Goal: Complete application form: Complete application form

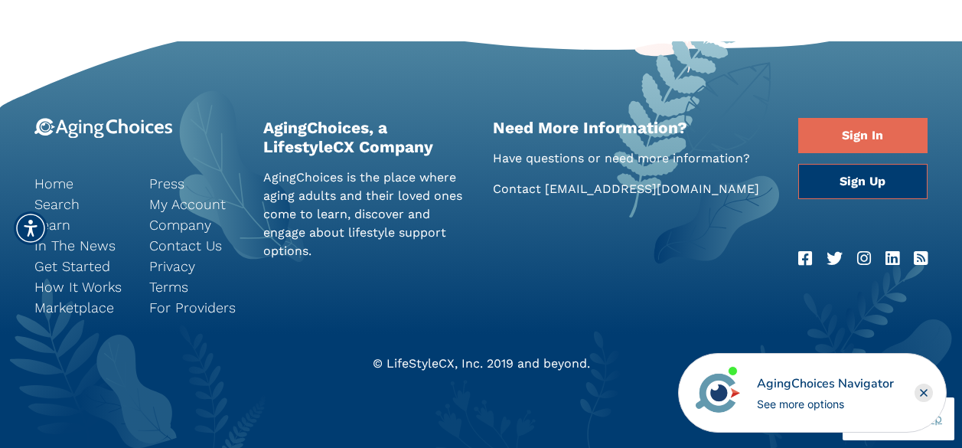
scroll to position [948, 0]
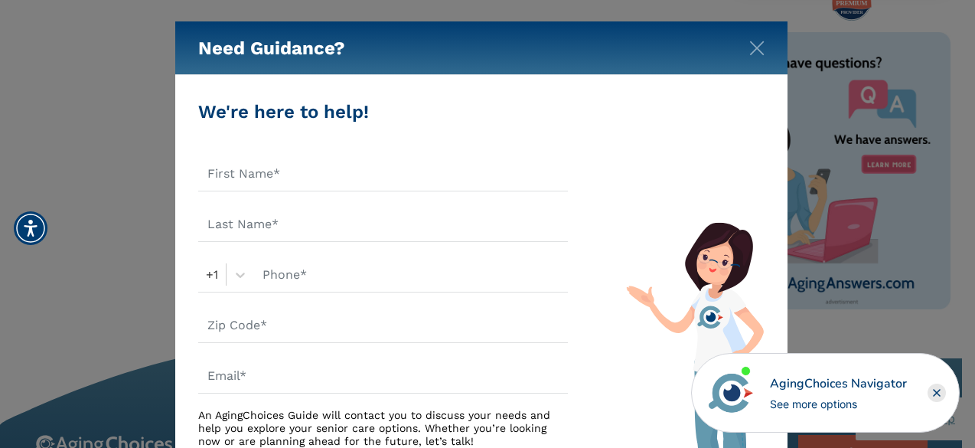
drag, startPoint x: 970, startPoint y: 29, endPoint x: 899, endPoint y: 49, distance: 73.9
click at [899, 49] on div "Need Guidance? We're here to help! +1 An AgingChoices Guide will contact you to…" at bounding box center [487, 224] width 975 height 448
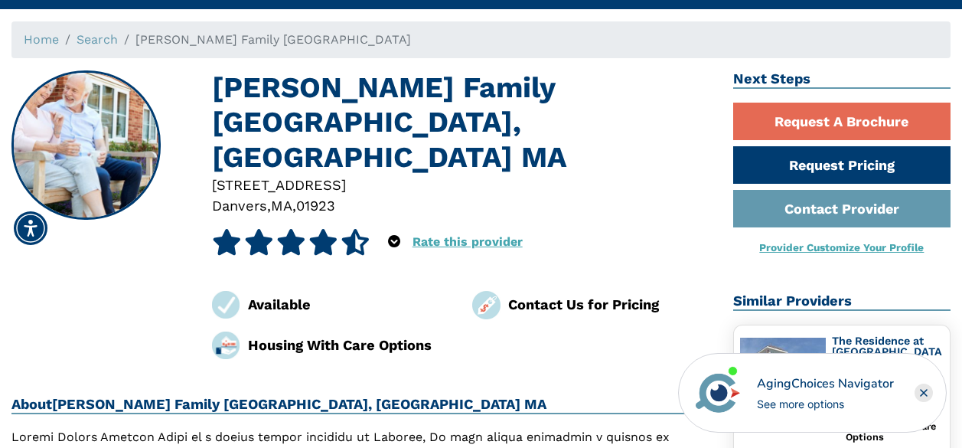
scroll to position [2, 0]
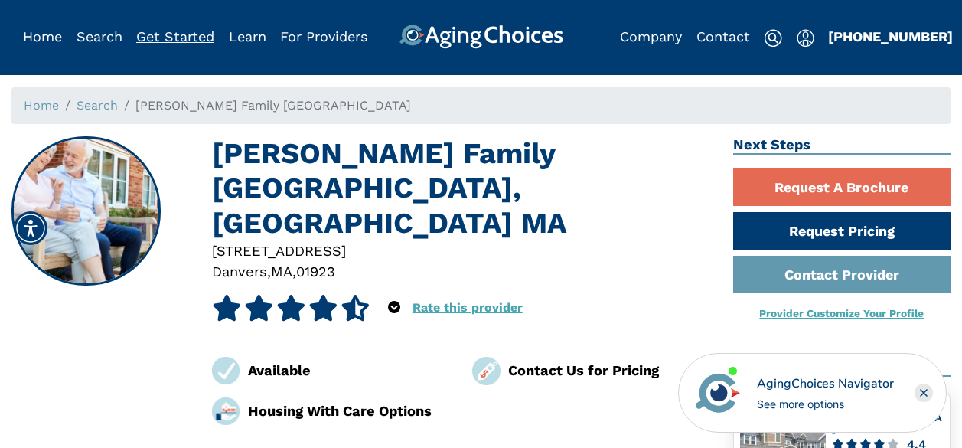
click at [147, 38] on link "Get Started" at bounding box center [175, 36] width 78 height 16
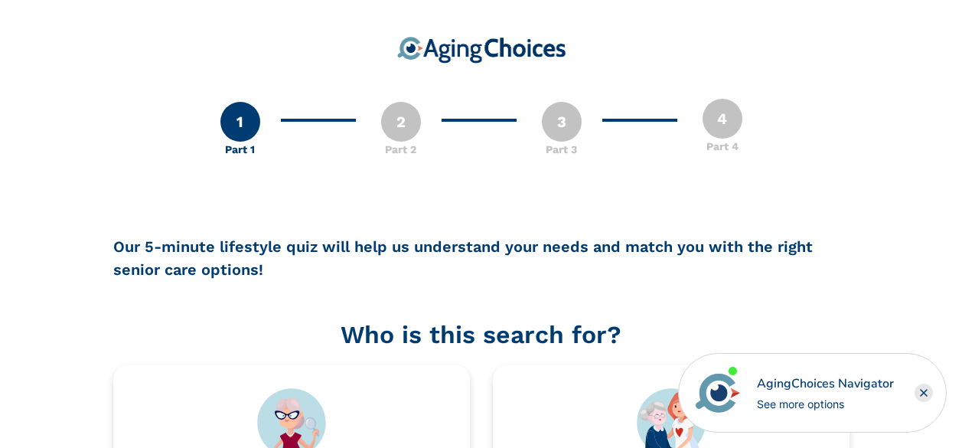
click at [924, 392] on icon "Close" at bounding box center [924, 393] width 6 height 6
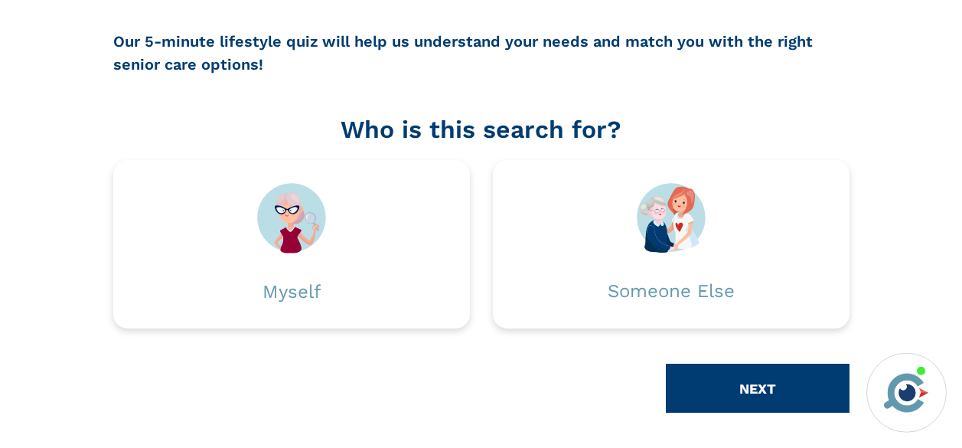
scroll to position [207, 0]
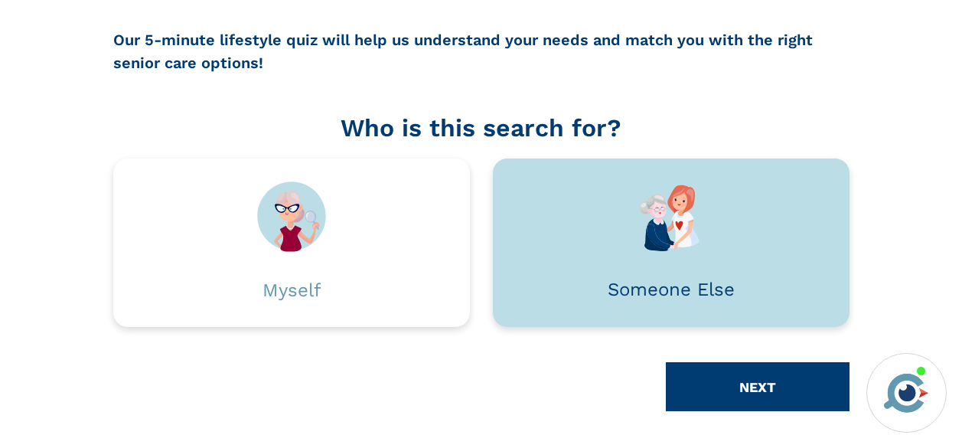
click at [660, 214] on img at bounding box center [671, 216] width 69 height 70
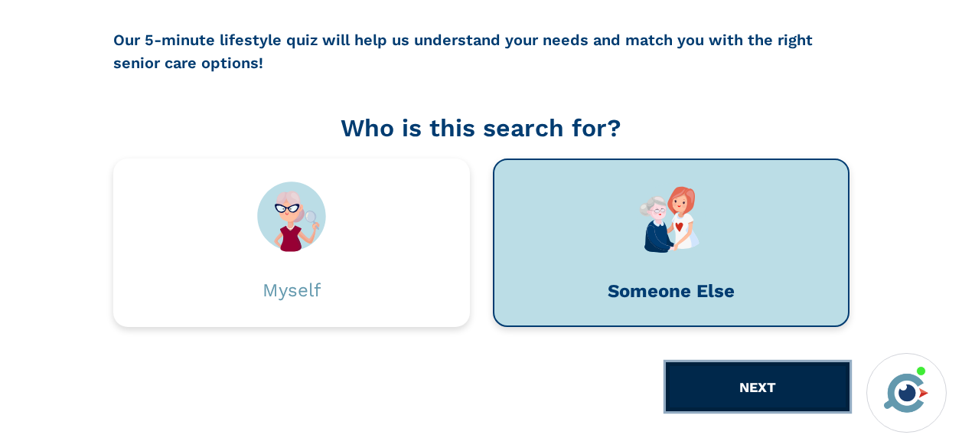
click at [733, 381] on button "NEXT" at bounding box center [758, 386] width 184 height 49
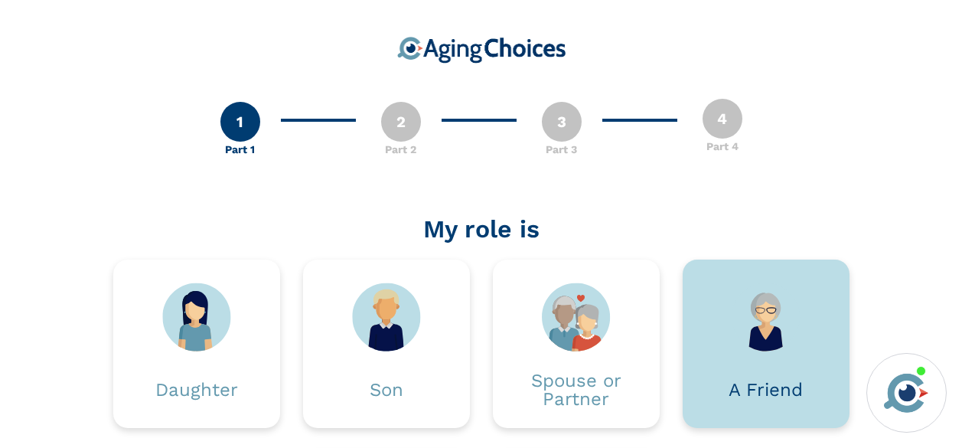
click at [772, 386] on div "A Friend" at bounding box center [766, 389] width 74 height 18
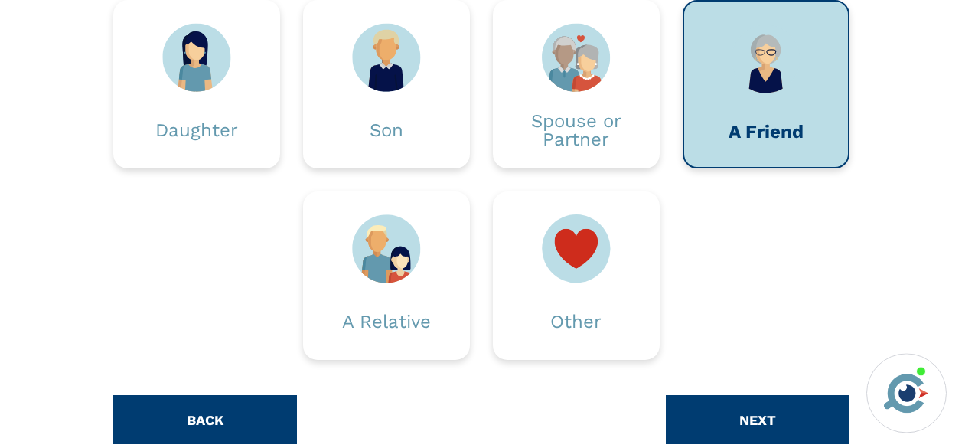
scroll to position [292, 0]
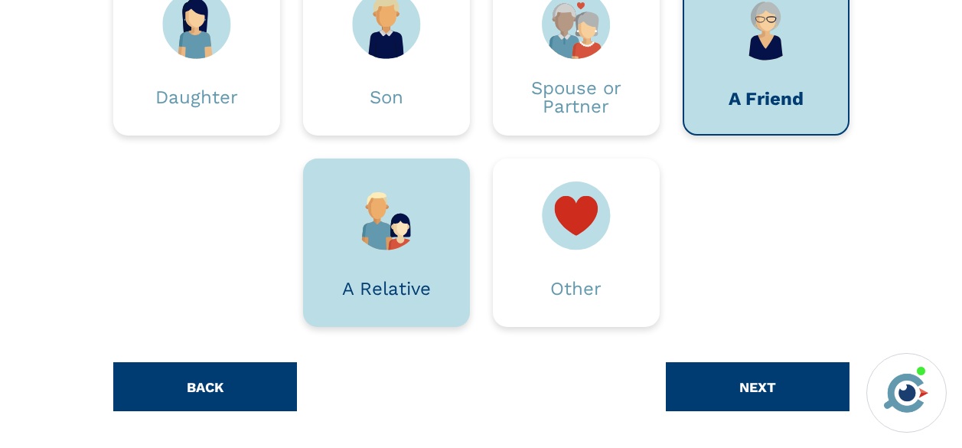
click at [390, 233] on img at bounding box center [386, 215] width 69 height 69
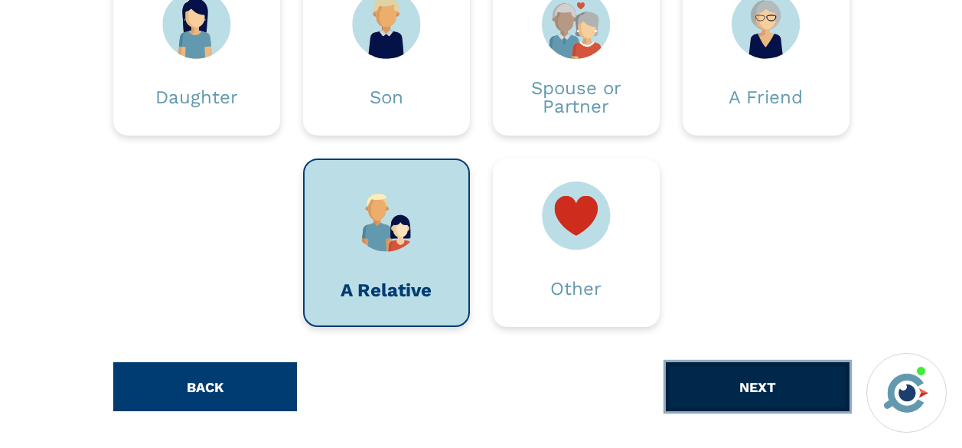
click at [739, 400] on button "NEXT" at bounding box center [758, 386] width 184 height 49
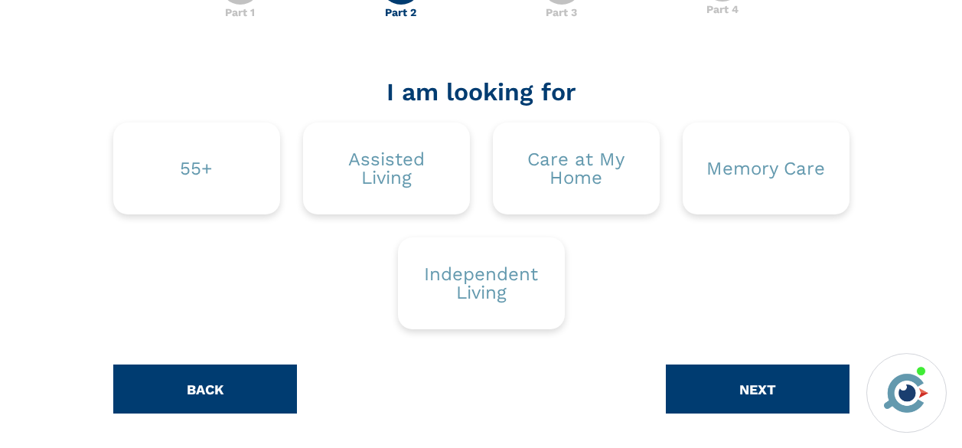
scroll to position [139, 0]
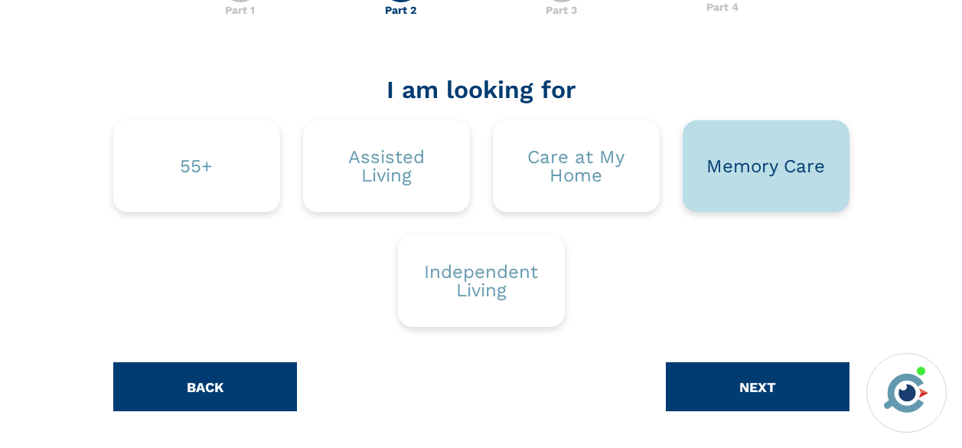
click at [789, 169] on div "Memory Care" at bounding box center [765, 166] width 119 height 18
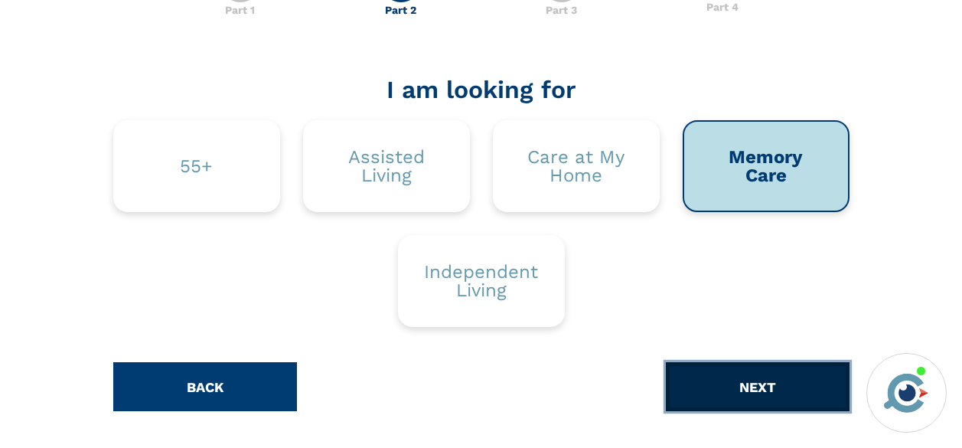
click at [770, 378] on button "NEXT" at bounding box center [758, 386] width 184 height 49
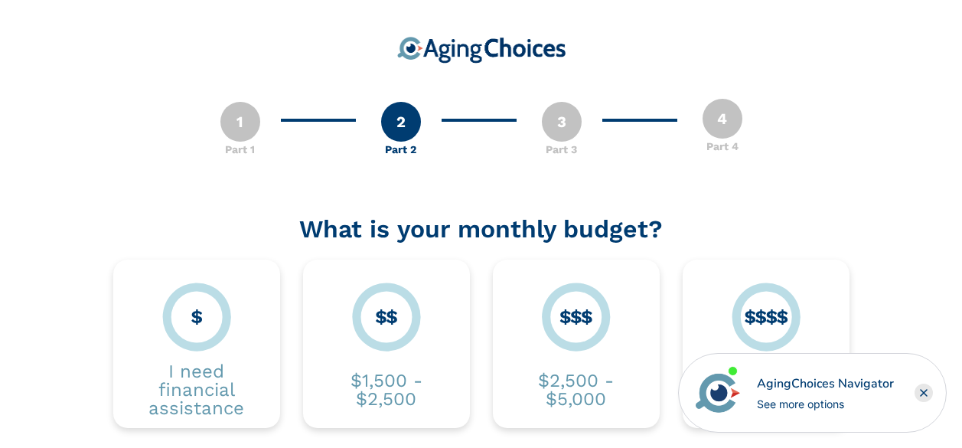
click at [915, 397] on div "AgingChoices Navigator See more options" at bounding box center [839, 393] width 188 height 38
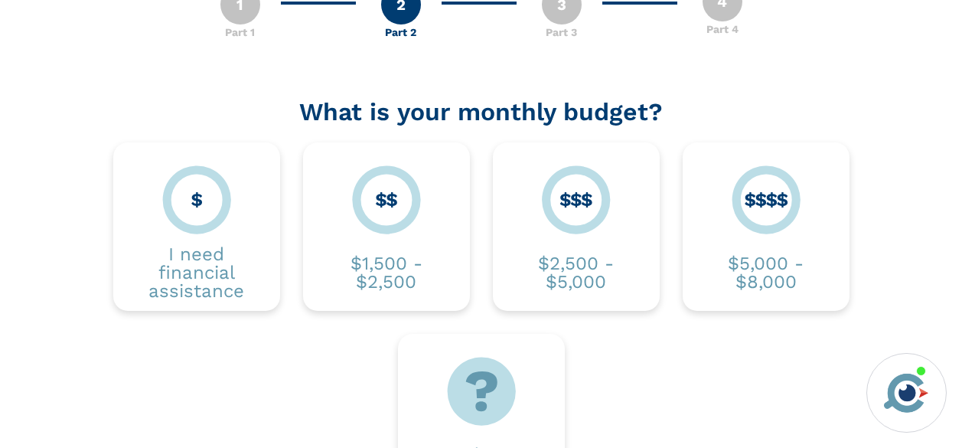
scroll to position [156, 0]
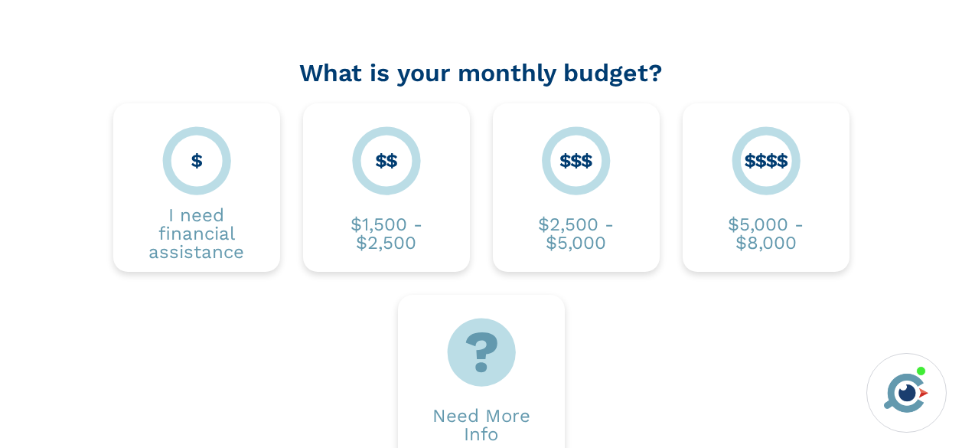
click at [925, 90] on div "1 Part 1 2 Part 2 3 Part 3 4 Part 4 Part 2 Part 2 of 4 What is your monthly bud…" at bounding box center [480, 214] width 939 height 716
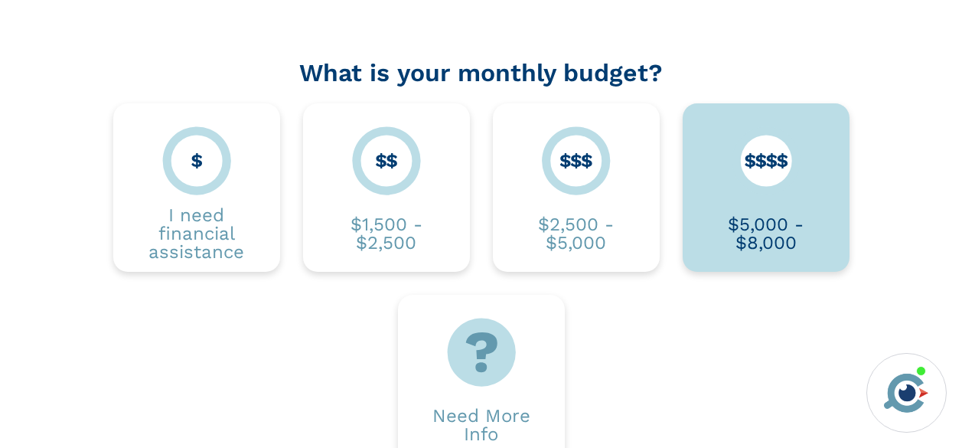
click at [760, 238] on div "$5,000 - $8,000" at bounding box center [766, 233] width 121 height 37
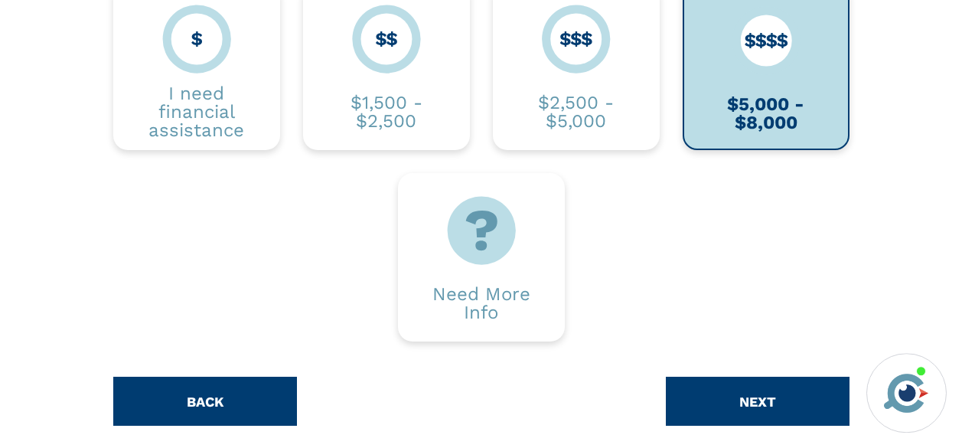
scroll to position [292, 0]
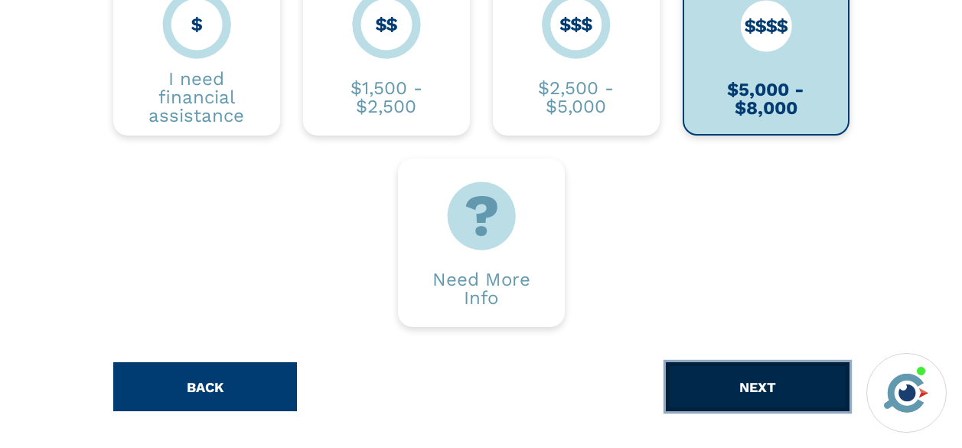
click at [819, 387] on button "NEXT" at bounding box center [758, 386] width 184 height 49
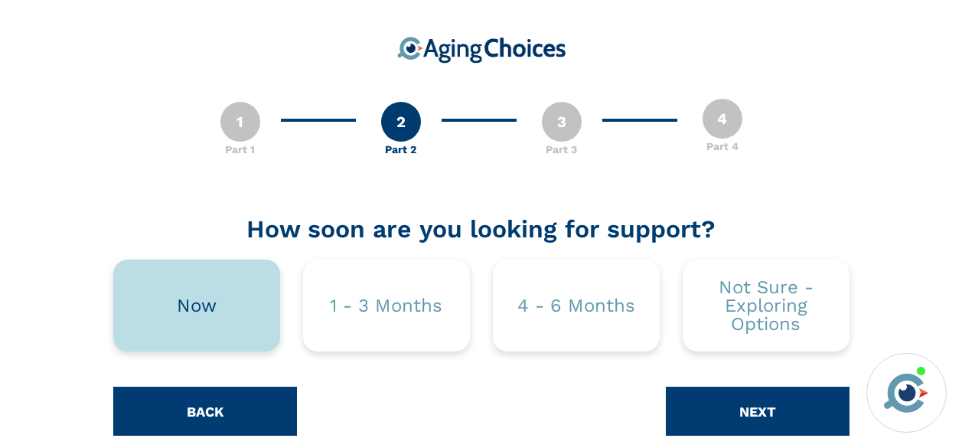
click at [212, 321] on div "Now" at bounding box center [196, 305] width 167 height 92
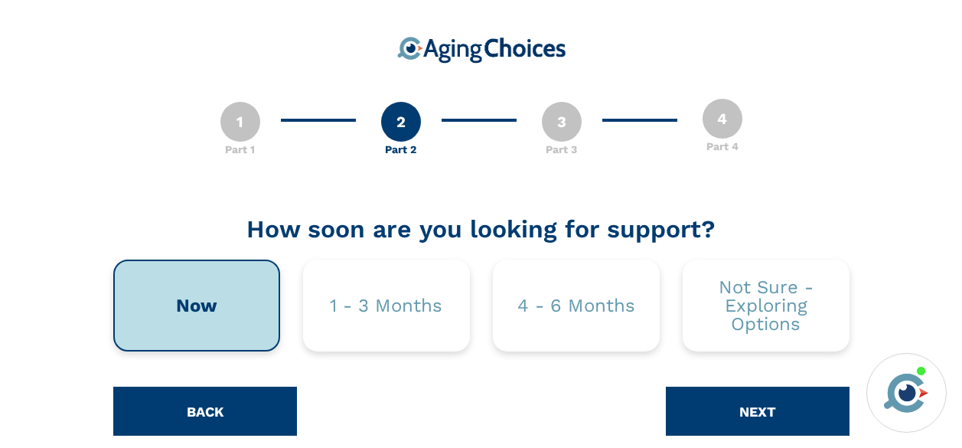
click at [212, 321] on div "Now" at bounding box center [196, 305] width 167 height 92
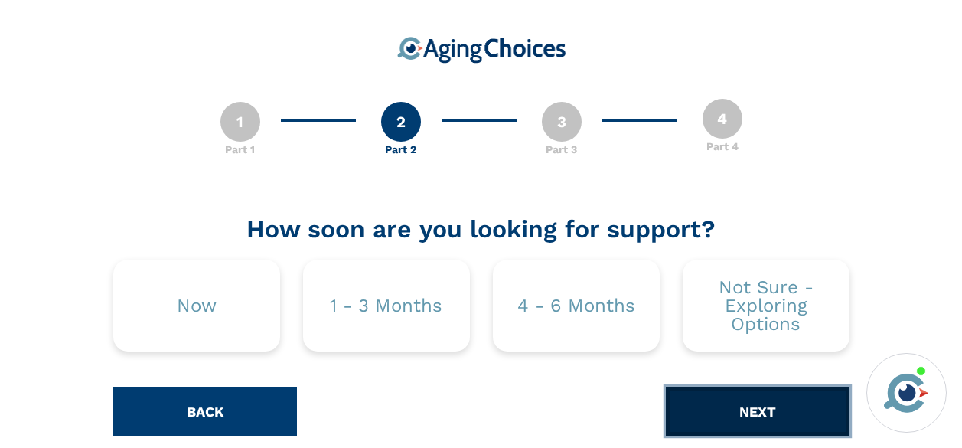
click at [722, 407] on button "NEXT" at bounding box center [758, 411] width 184 height 49
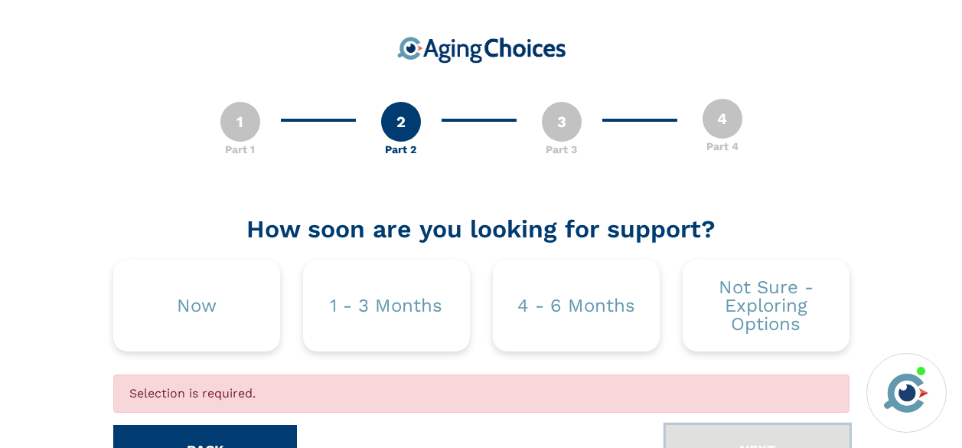
scroll to position [63, 0]
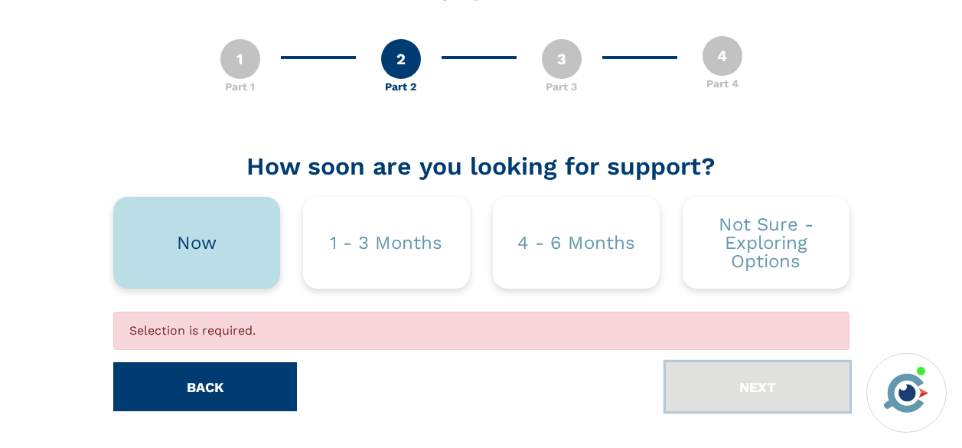
click at [183, 230] on div "Now" at bounding box center [196, 243] width 167 height 92
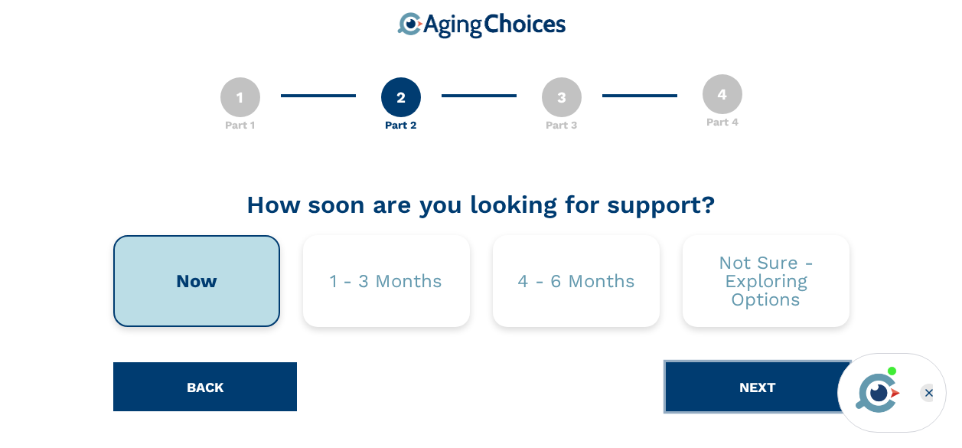
scroll to position [24, 0]
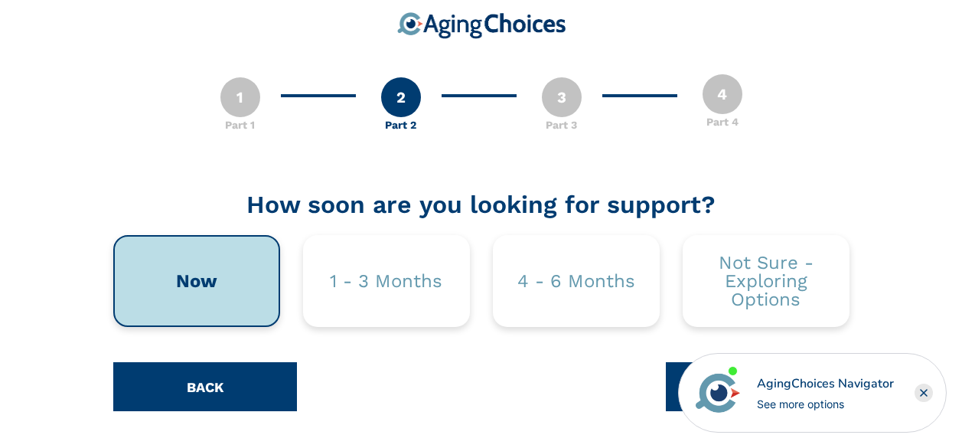
click at [922, 393] on rect "Close" at bounding box center [924, 392] width 18 height 18
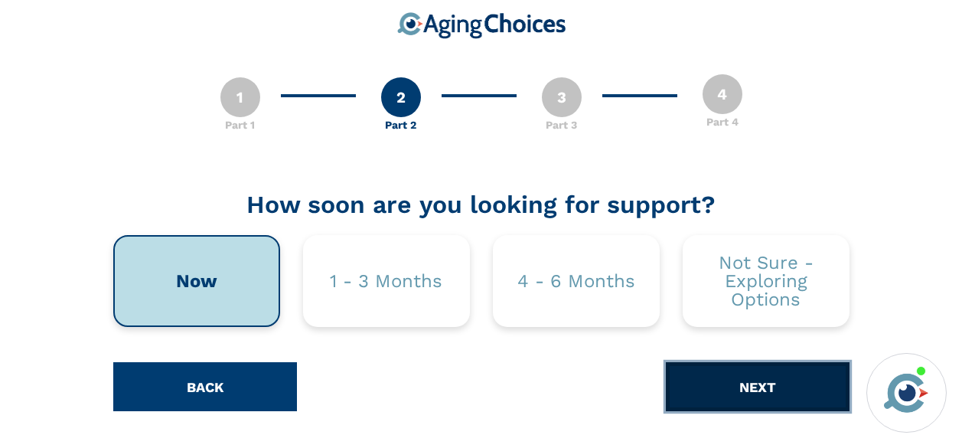
click at [750, 385] on button "NEXT" at bounding box center [758, 386] width 184 height 49
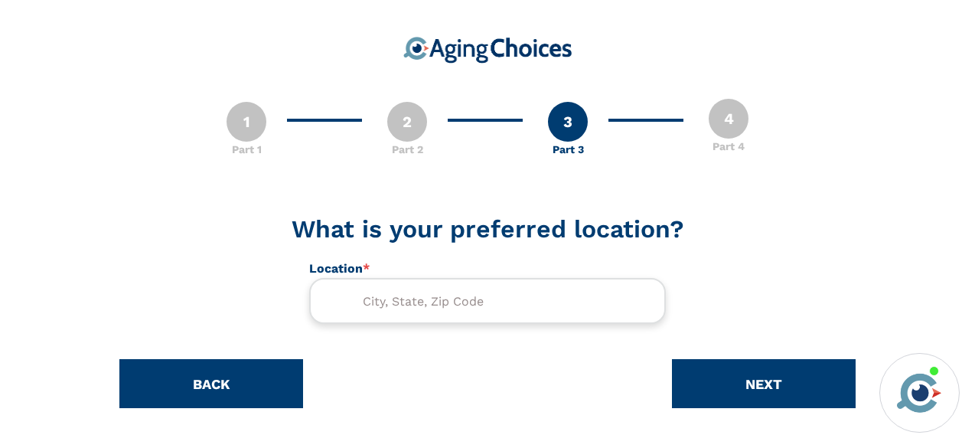
click at [462, 304] on input "text" at bounding box center [487, 301] width 357 height 46
type input "Danvers, MA 01923, [GEOGRAPHIC_DATA]"
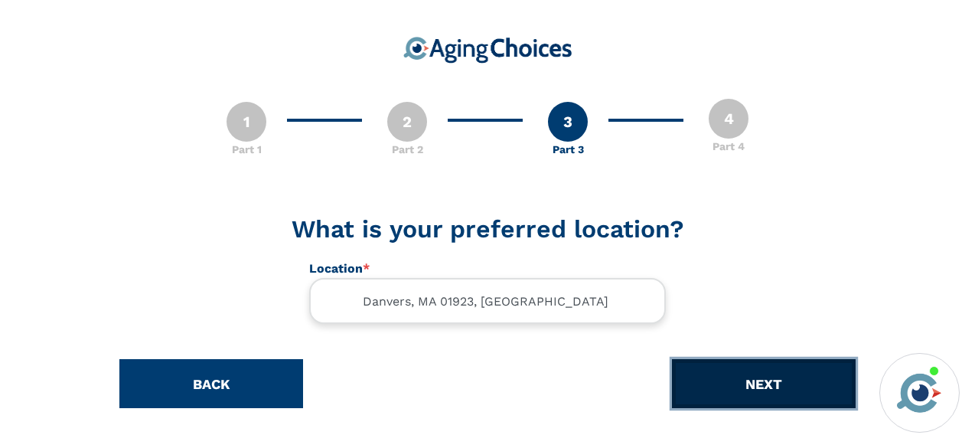
click at [795, 373] on button "NEXT" at bounding box center [764, 383] width 184 height 49
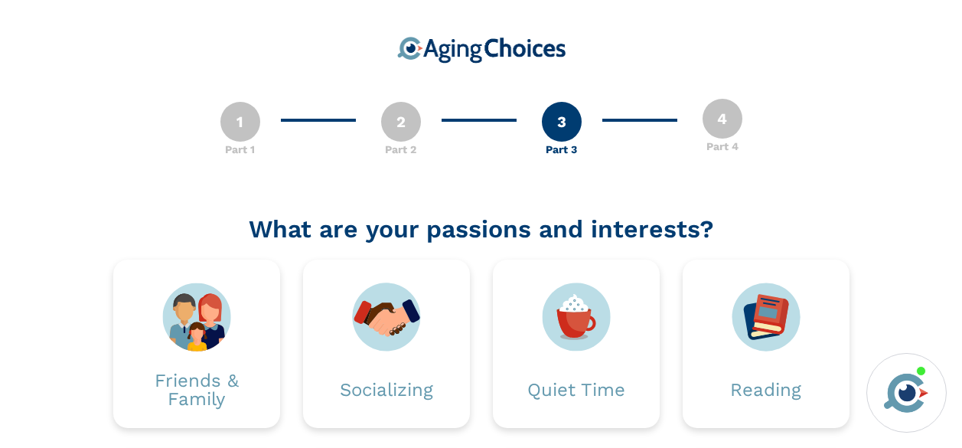
click at [961, 436] on div "1 Part 1 2 Part 2 3 Part 3 4 Part 4 Part 3 Part 3 of 4 What are your passions a…" at bounding box center [481, 370] width 962 height 740
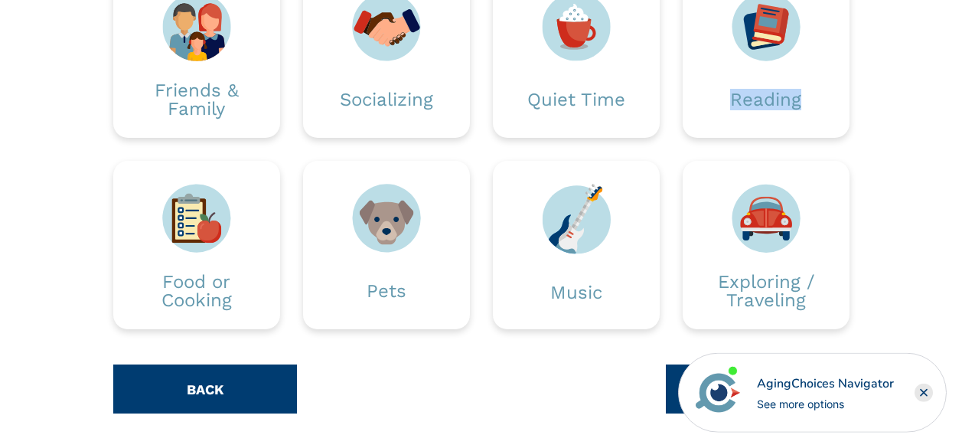
scroll to position [292, 0]
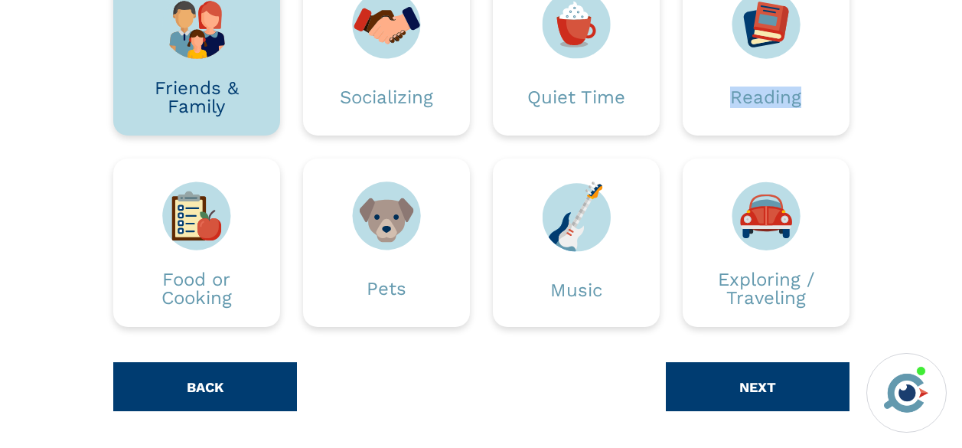
click at [227, 50] on img at bounding box center [196, 24] width 69 height 69
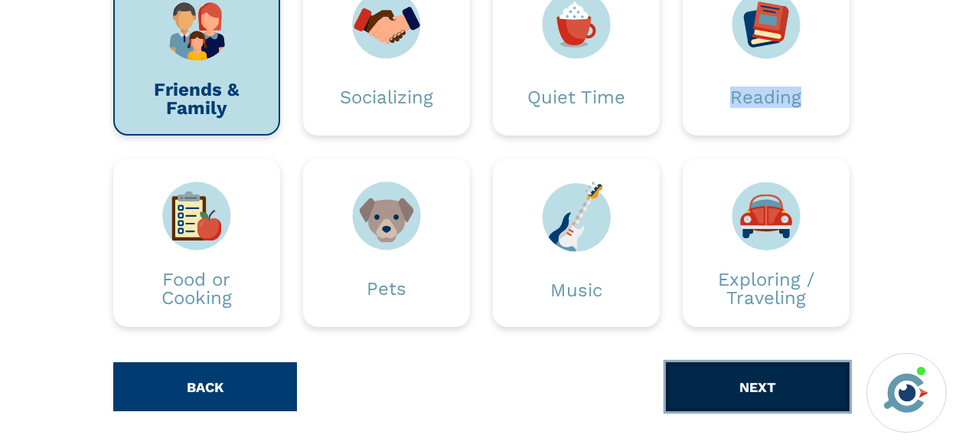
click at [732, 380] on button "NEXT" at bounding box center [758, 386] width 184 height 49
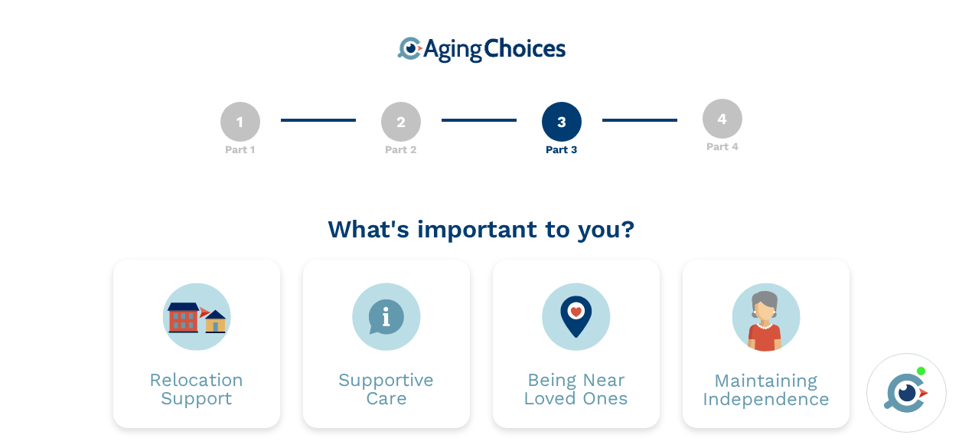
click at [958, 414] on div "1 Part 1 2 Part 2 3 Part 3 4 Part 4 Part 3 Part 3 of 4 What's important to you?…" at bounding box center [481, 370] width 962 height 740
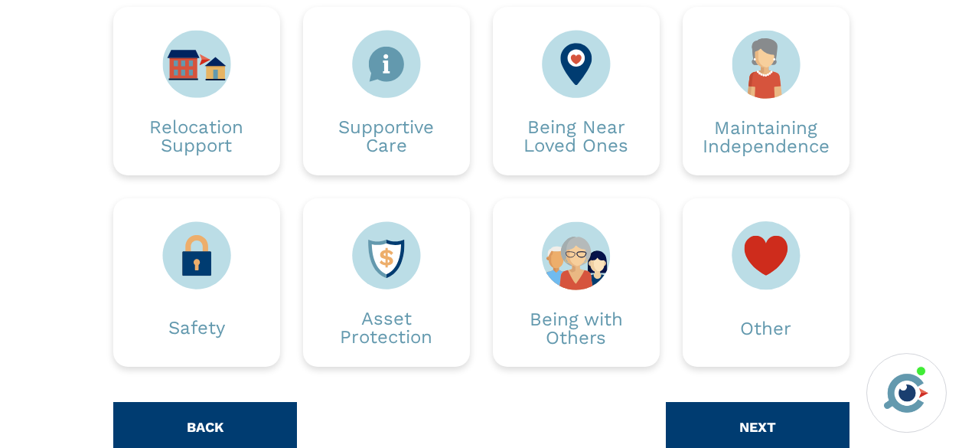
scroll to position [292, 0]
